Goal: Task Accomplishment & Management: Use online tool/utility

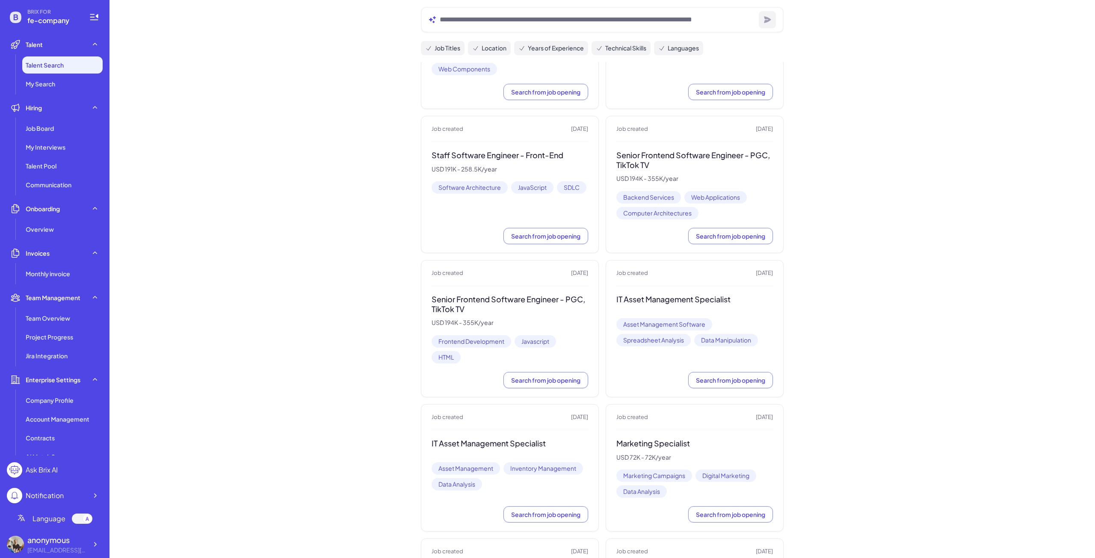
scroll to position [1539, 0]
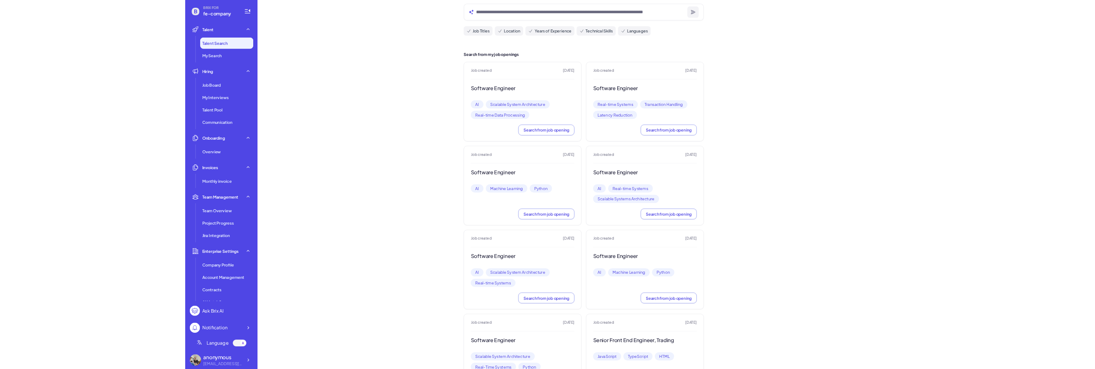
scroll to position [0, 0]
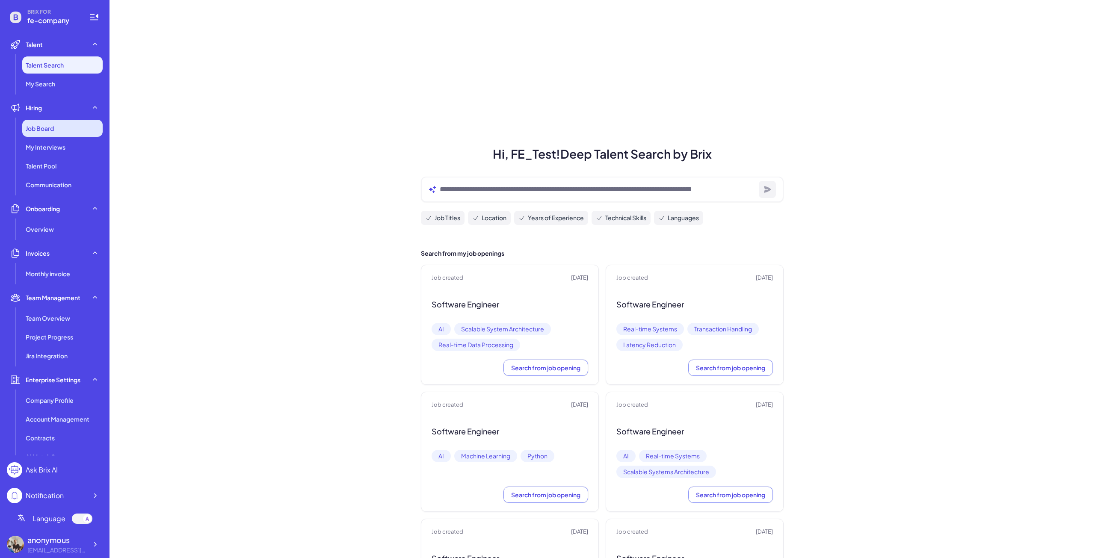
click at [56, 129] on div "Job Board" at bounding box center [62, 128] width 80 height 17
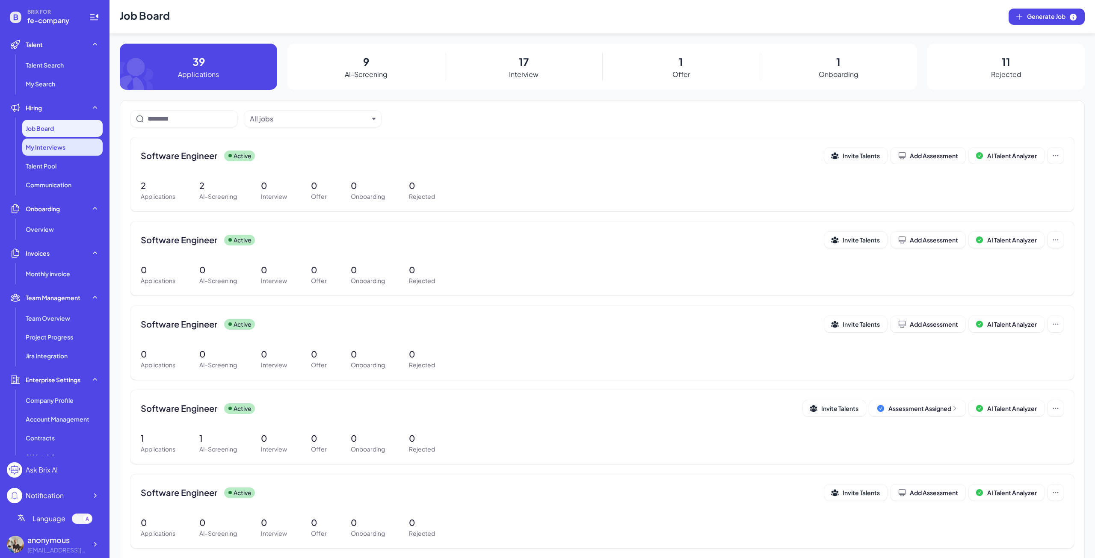
click at [73, 149] on div "My Interviews" at bounding box center [62, 147] width 80 height 17
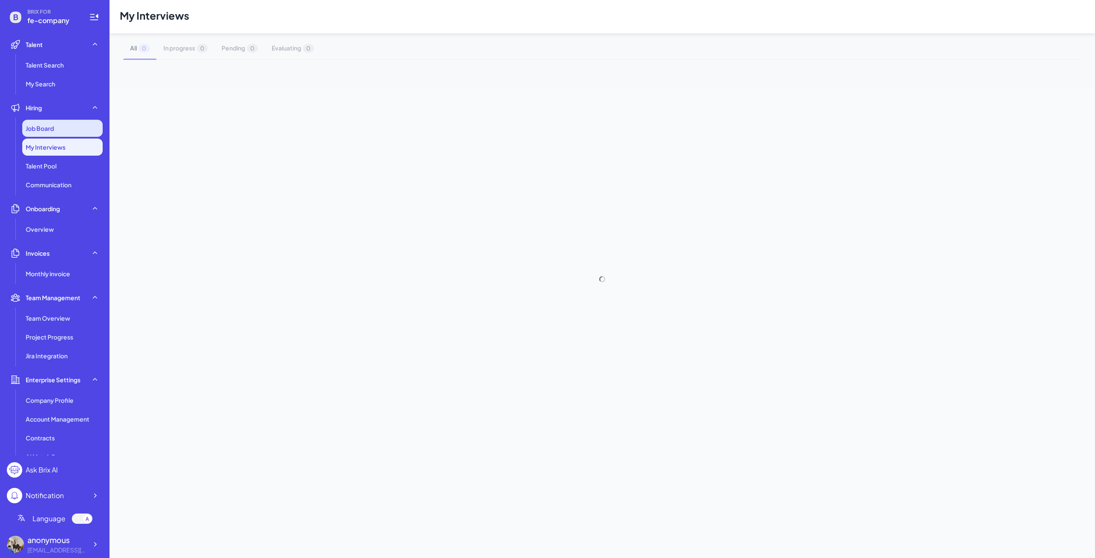
click at [68, 136] on div "Job Board" at bounding box center [62, 128] width 80 height 17
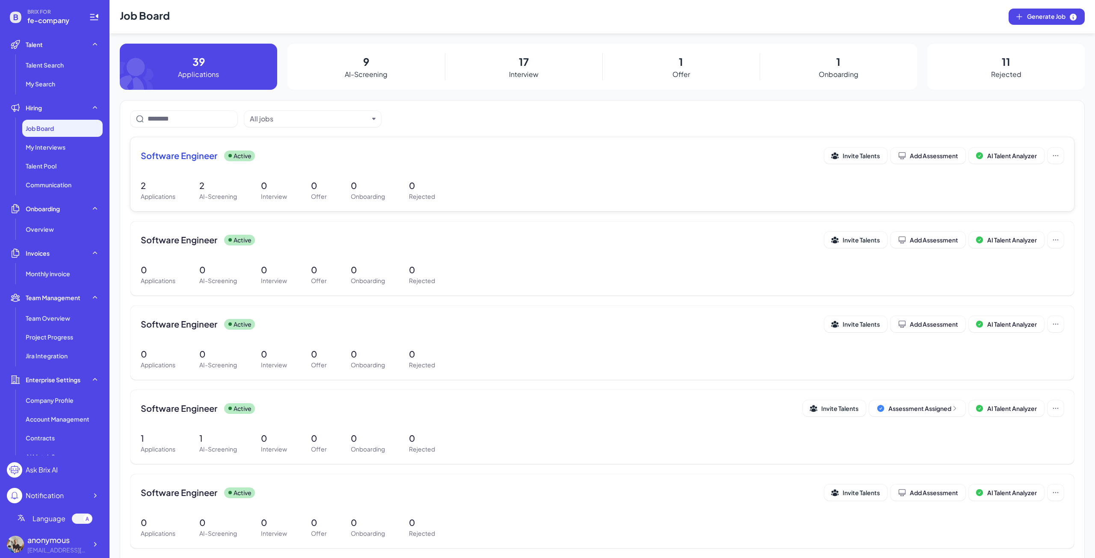
click at [204, 167] on div "Software Engineer Active Invite Talents Add Assessment AI Talent Analyzer" at bounding box center [602, 158] width 923 height 21
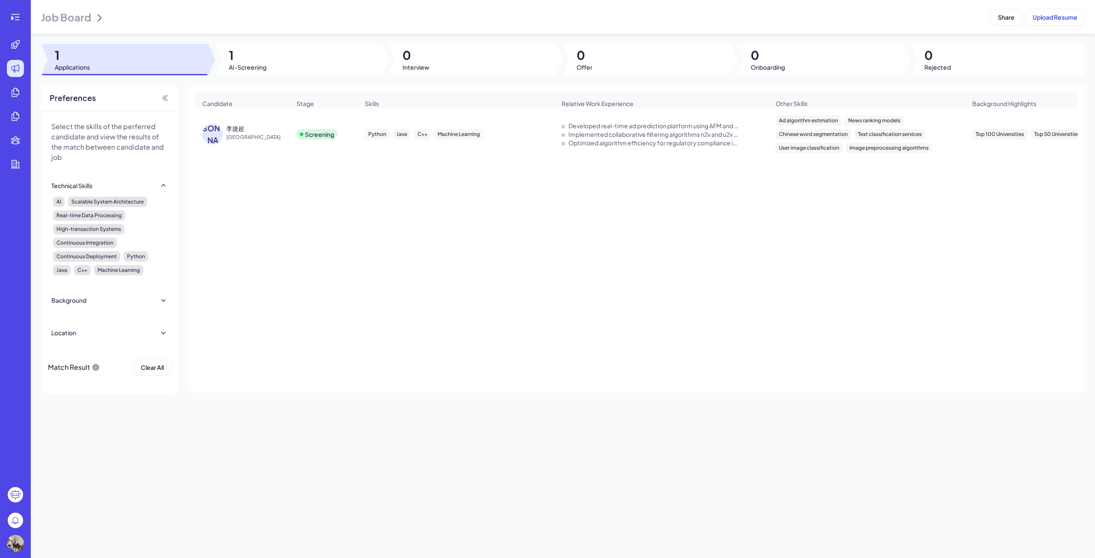
click at [233, 138] on span "[GEOGRAPHIC_DATA]" at bounding box center [258, 137] width 64 height 9
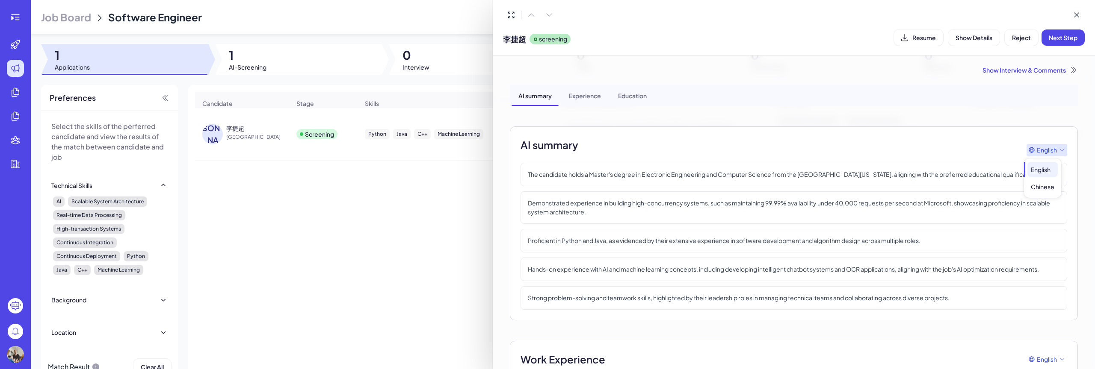
click at [1044, 149] on span "English" at bounding box center [1046, 150] width 20 height 9
click at [1040, 186] on div "Chinese" at bounding box center [1042, 186] width 30 height 15
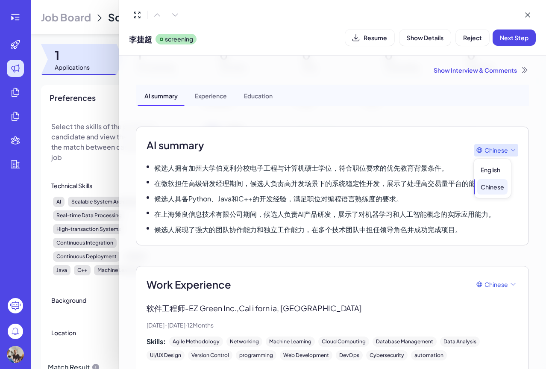
click at [489, 147] on span "Chinese" at bounding box center [497, 150] width 24 height 9
click at [492, 170] on div "English" at bounding box center [493, 169] width 30 height 15
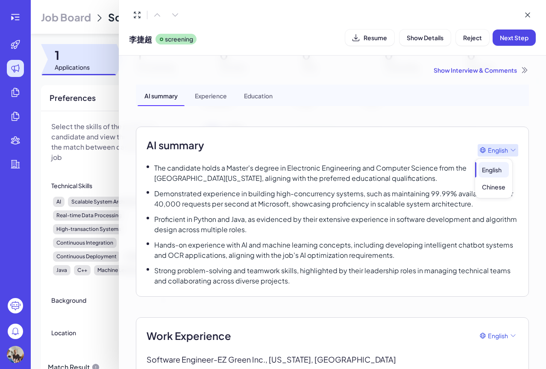
click at [500, 145] on div "English" at bounding box center [498, 150] width 41 height 12
click at [491, 184] on div "Chinese" at bounding box center [494, 186] width 30 height 15
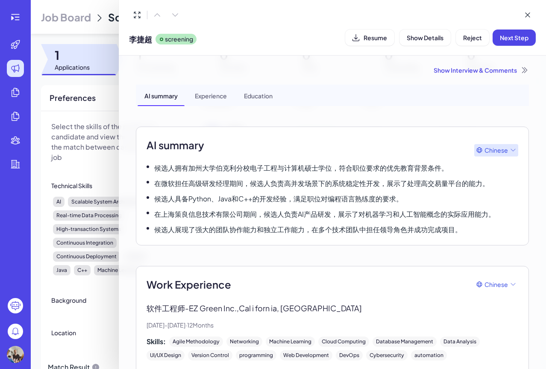
click at [499, 151] on span "Chinese" at bounding box center [497, 150] width 24 height 9
click at [496, 174] on div "English" at bounding box center [493, 169] width 30 height 15
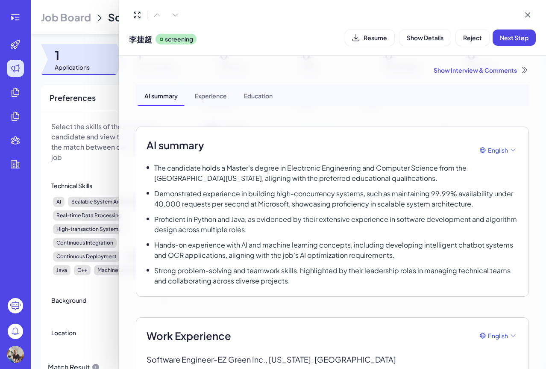
click at [448, 233] on p "Proficient in Python and Java, as evidenced by their extensive experience in so…" at bounding box center [336, 224] width 364 height 21
click at [490, 148] on span "English" at bounding box center [498, 150] width 20 height 9
click at [498, 184] on div "Chinese" at bounding box center [494, 186] width 30 height 15
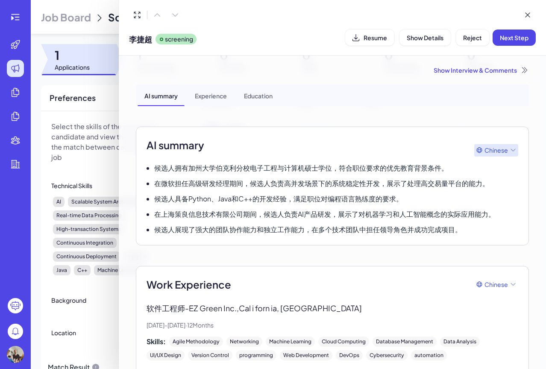
click at [510, 151] on icon at bounding box center [513, 150] width 7 height 7
click at [505, 169] on div "English" at bounding box center [493, 169] width 30 height 15
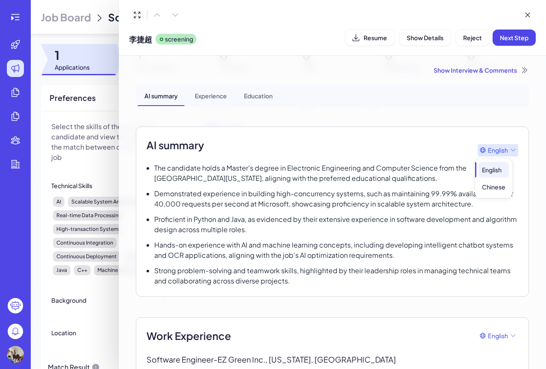
click at [492, 148] on span "English" at bounding box center [498, 150] width 20 height 9
click at [492, 183] on div "Chinese" at bounding box center [494, 186] width 30 height 15
